Goal: Check status: Check status

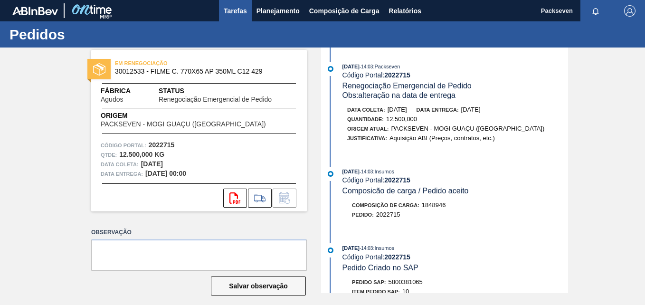
click at [237, 10] on span "Tarefas" at bounding box center [235, 10] width 23 height 11
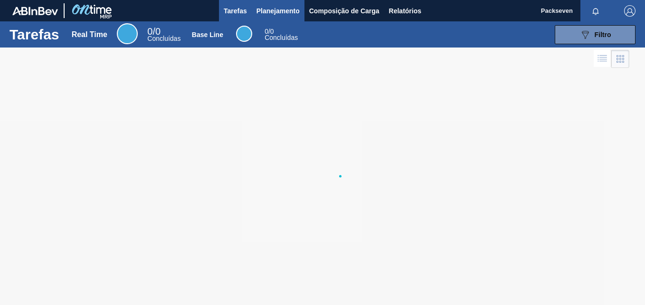
click at [286, 11] on span "Planejamento" at bounding box center [277, 10] width 43 height 11
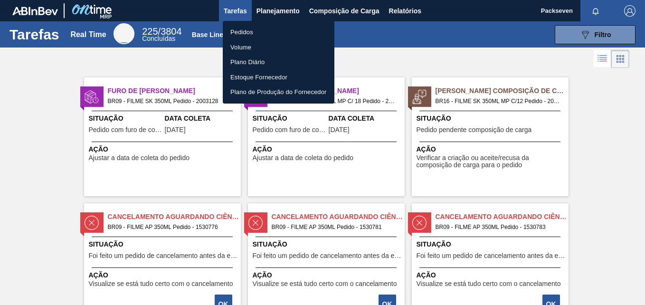
click at [243, 31] on li "Pedidos" at bounding box center [279, 32] width 112 height 15
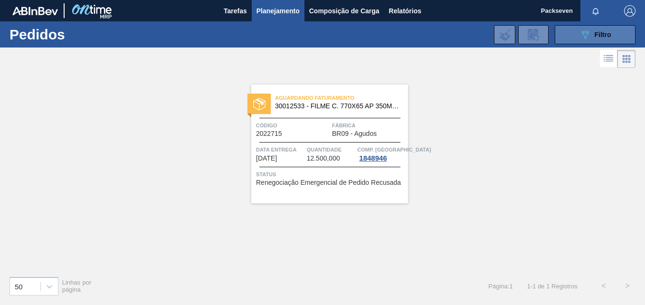
click at [580, 38] on icon "089F7B8B-B2A5-4AFE-B5C0-19BA573D28AC" at bounding box center [584, 34] width 11 height 11
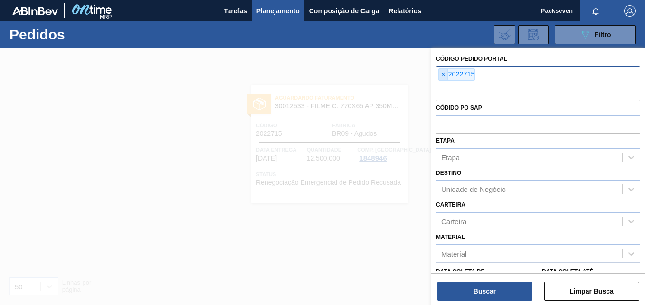
click at [445, 72] on span "×" at bounding box center [443, 74] width 9 height 11
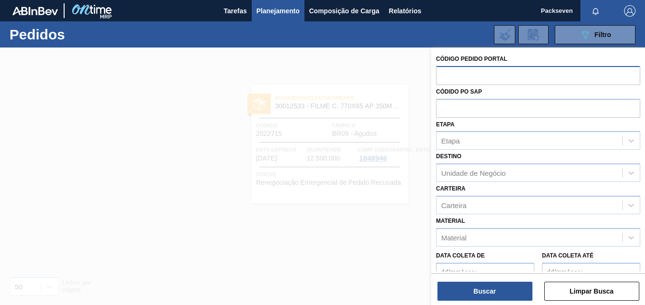
click at [467, 77] on input "text" at bounding box center [538, 75] width 204 height 18
type input "1980587"
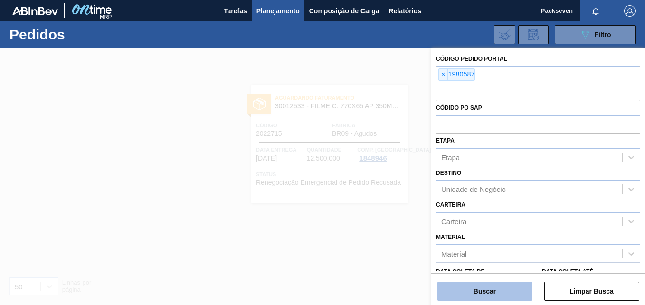
click at [494, 287] on button "Buscar" at bounding box center [484, 290] width 95 height 19
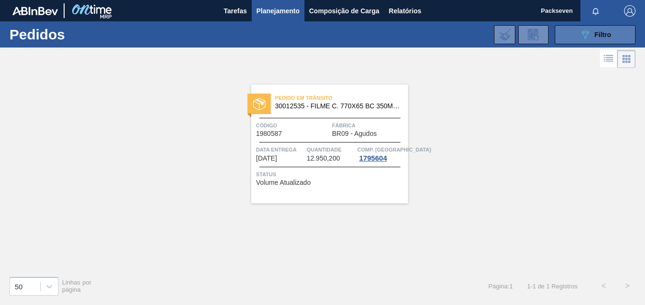
click at [607, 33] on span "Filtro" at bounding box center [602, 35] width 17 height 8
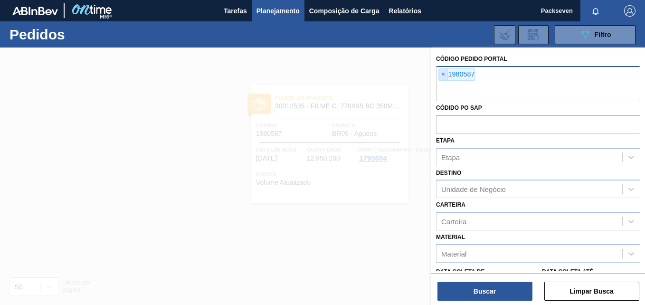
click at [441, 74] on span "×" at bounding box center [443, 74] width 9 height 11
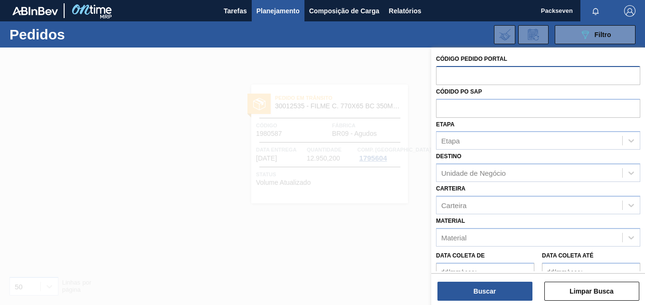
click at [450, 76] on input "text" at bounding box center [538, 75] width 204 height 18
type input "2003156"
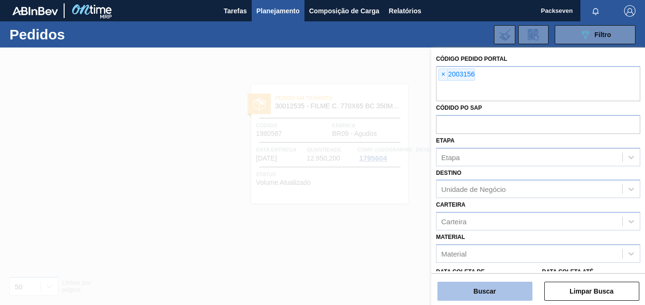
click at [458, 298] on button "Buscar" at bounding box center [484, 290] width 95 height 19
